Goal: Browse casually

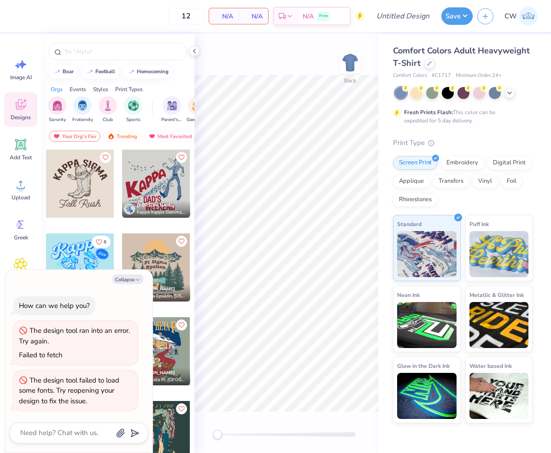
click at [514, 93] on div at bounding box center [464, 93] width 138 height 12
click at [511, 92] on icon at bounding box center [509, 91] width 7 height 7
type textarea "x"
